Goal: Find specific page/section

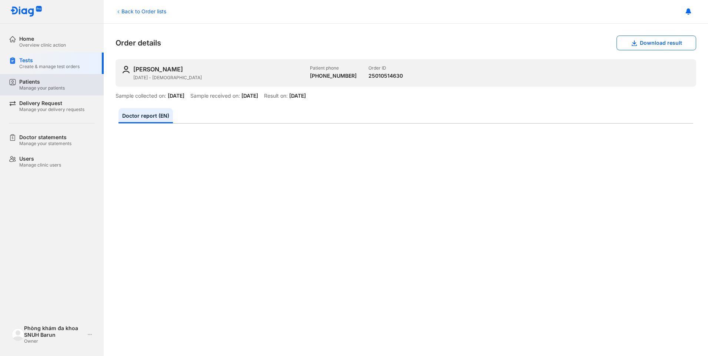
click at [26, 84] on div "Patients" at bounding box center [42, 81] width 46 height 7
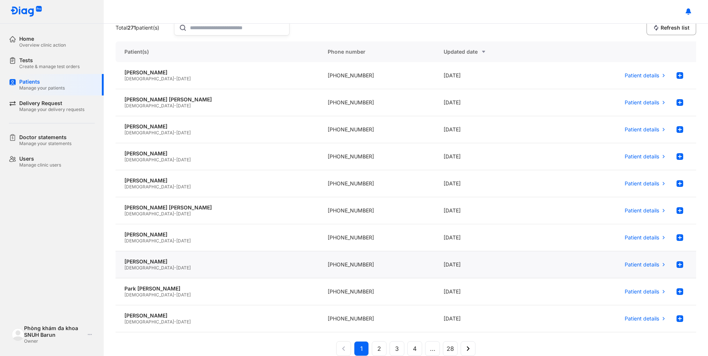
scroll to position [67, 0]
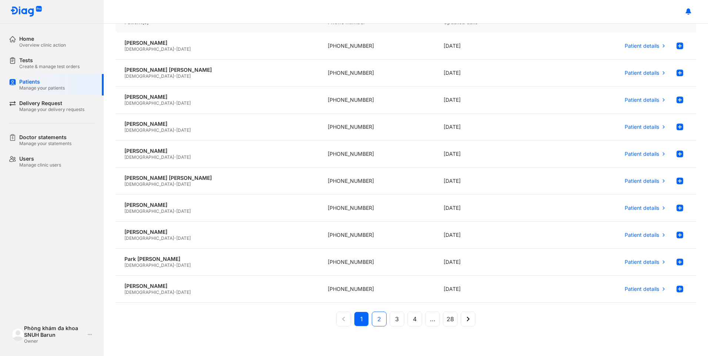
click at [379, 319] on button "2" at bounding box center [379, 319] width 15 height 15
click at [398, 321] on button "3" at bounding box center [396, 319] width 15 height 15
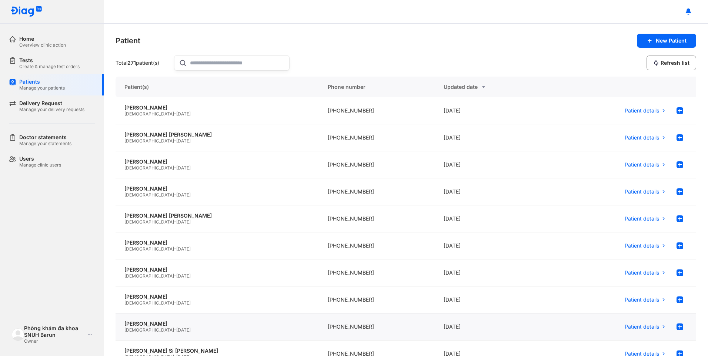
scroll to position [0, 0]
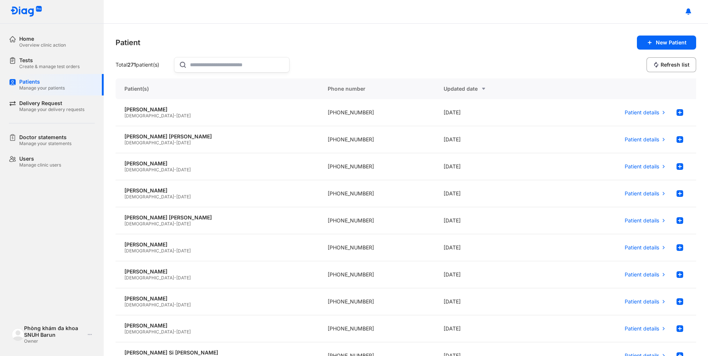
click at [210, 67] on input "text" at bounding box center [237, 64] width 95 height 15
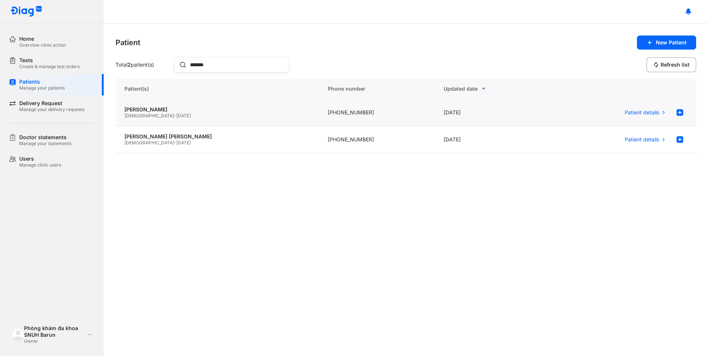
type input "*******"
click at [155, 106] on div "Jeon Ji Eun Female - 06/09/1984" at bounding box center [216, 112] width 203 height 27
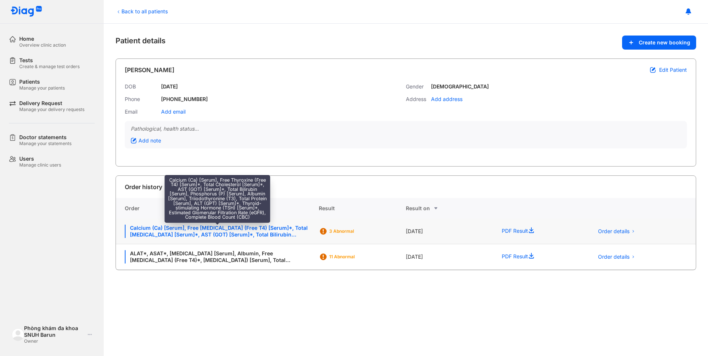
click at [246, 234] on div "Calcium (Ca) [Serum], Free [MEDICAL_DATA] (Free T4) [Serum]*, Total [MEDICAL_DA…" at bounding box center [217, 231] width 185 height 13
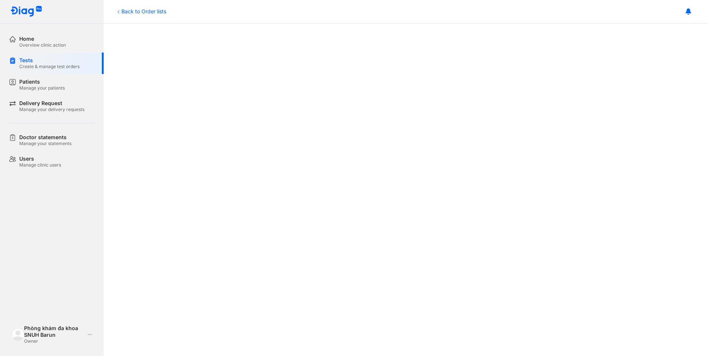
scroll to position [259, 0]
